Goal: Task Accomplishment & Management: Manage account settings

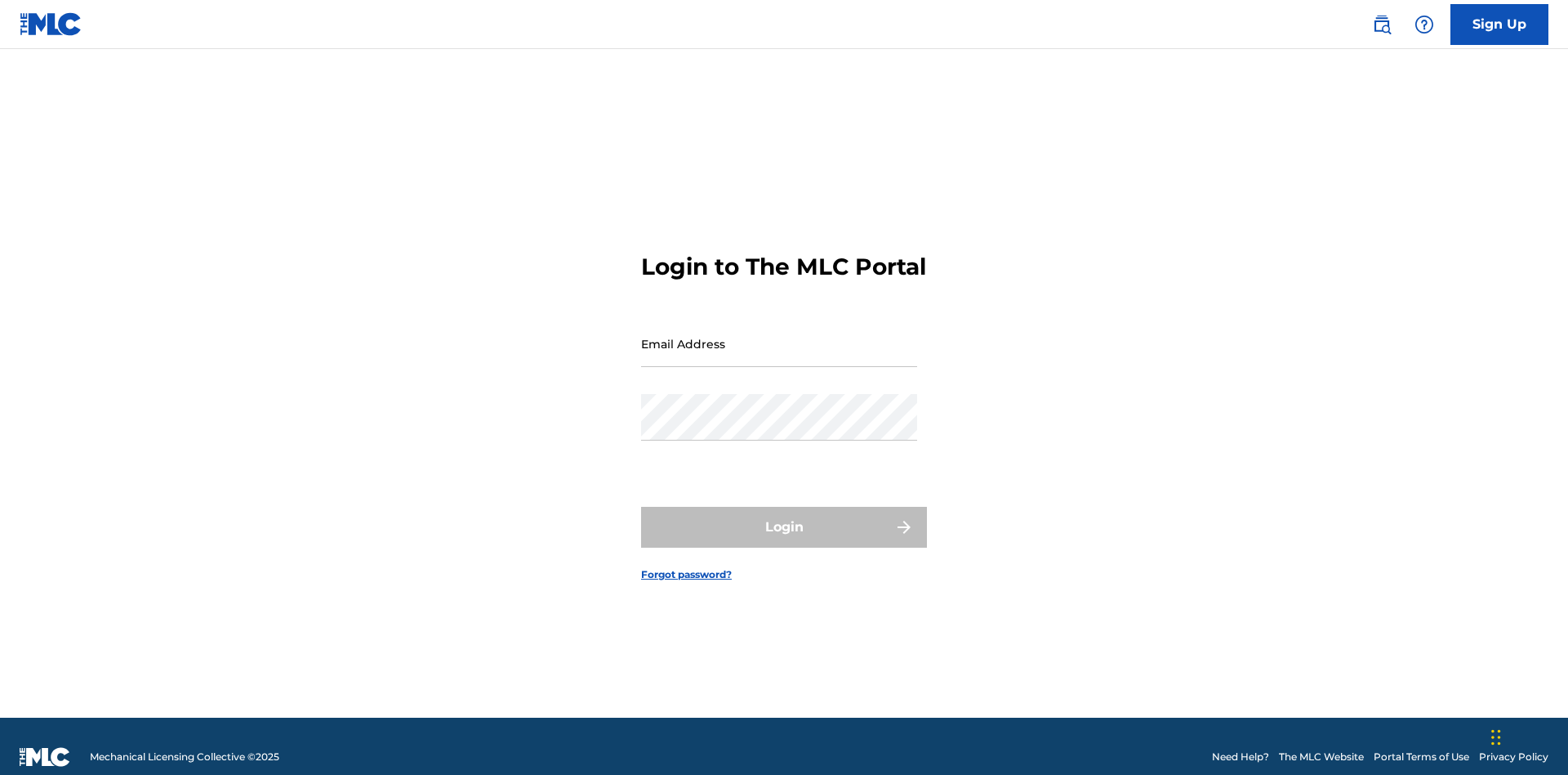
scroll to position [21, 0]
click at [687, 567] on link "Forgot password?" at bounding box center [686, 573] width 91 height 15
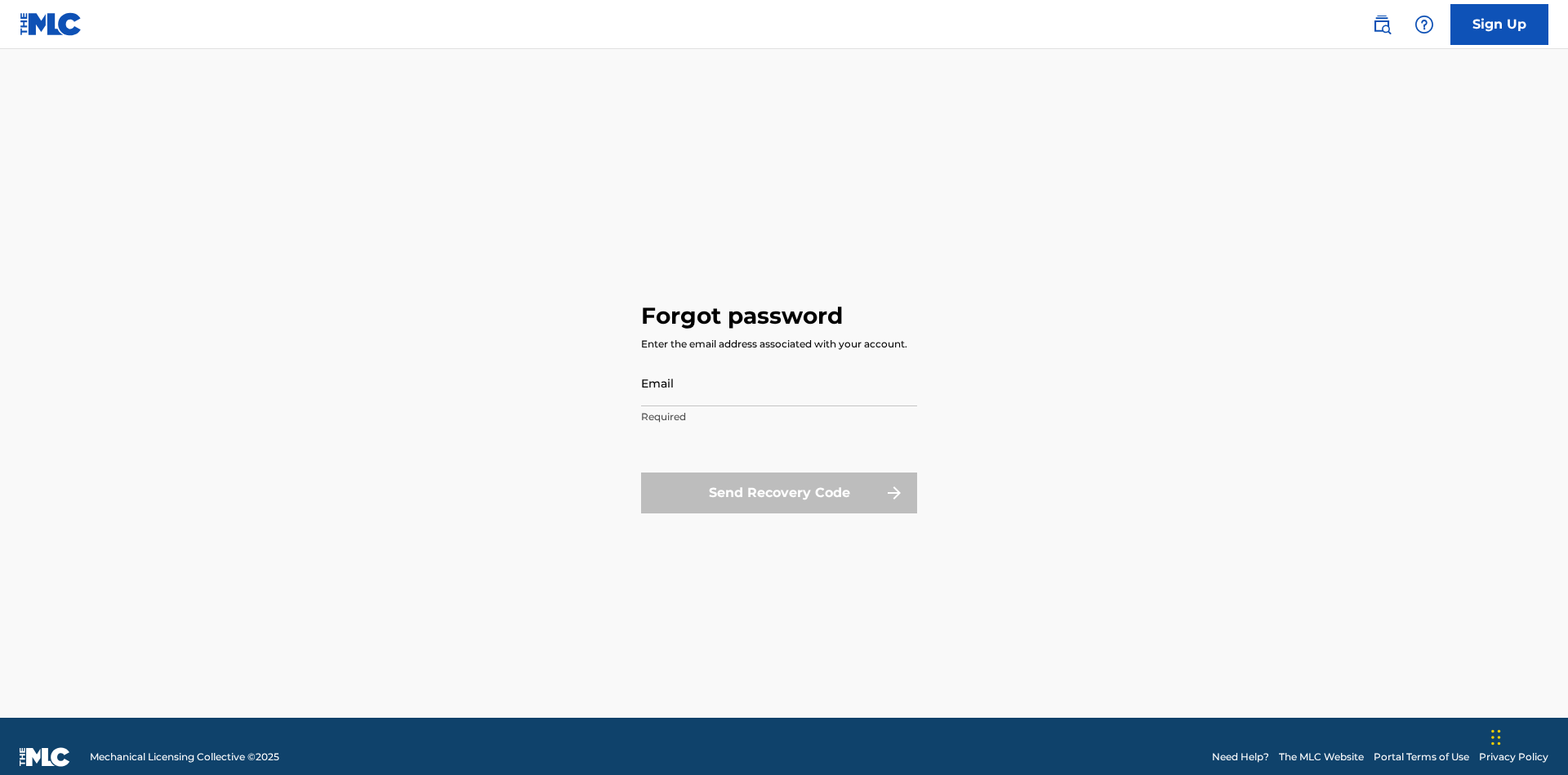
scroll to position [21, 0]
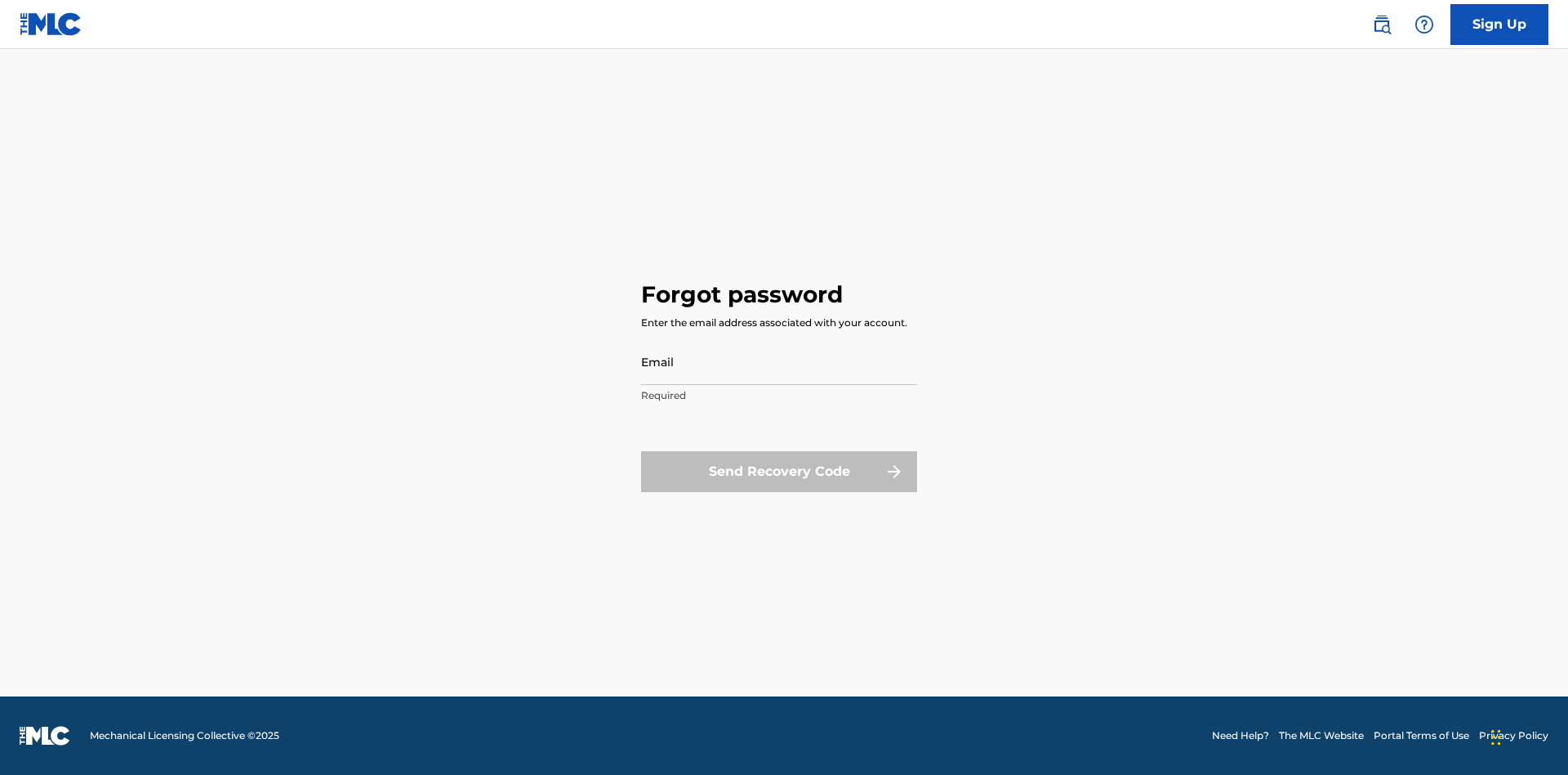
click at [780, 361] on input "Email" at bounding box center [780, 361] width 276 height 47
type input "66375179-3ffc-4914-b887-3987c3007b8a@mailslurp.net"
click at [780, 470] on button "Send Recovery Code" at bounding box center [780, 471] width 276 height 41
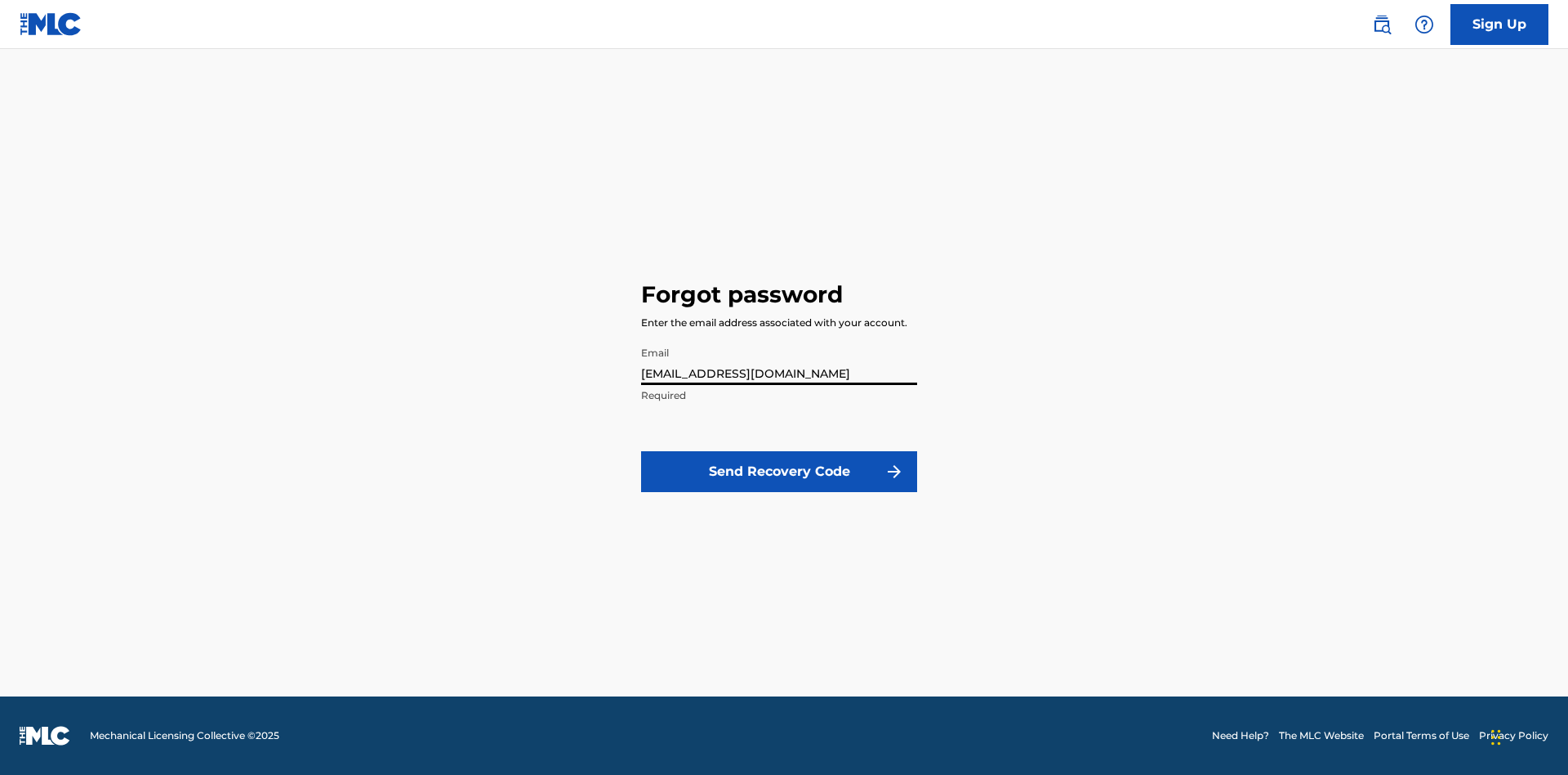
scroll to position [0, 0]
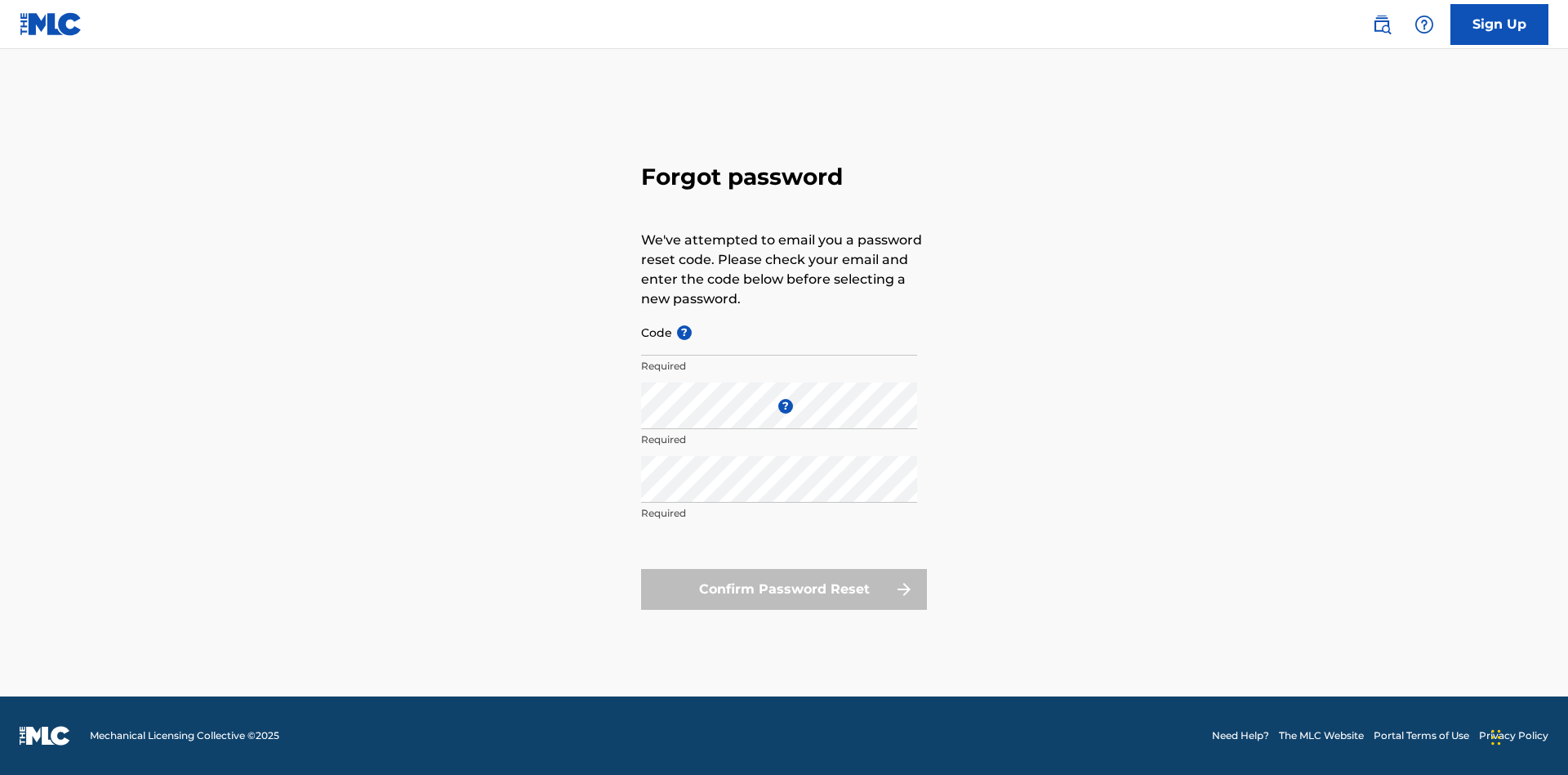
click at [780, 332] on input "Code ?" at bounding box center [780, 332] width 276 height 47
type input "FP_77d6522a188c5f73d1e60c82e1df"
